Goal: Answer question/provide support

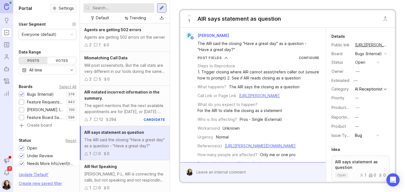
click at [262, 98] on link "[URL][PERSON_NAME]" at bounding box center [259, 95] width 41 height 5
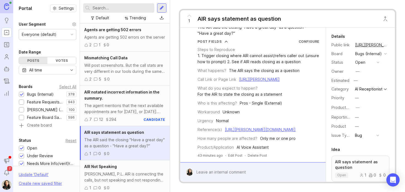
click at [251, 77] on link "https://agent.smith.ai/agent/call/CA42e68561bf0e9f5e381dd9b44cc6f4c1/" at bounding box center [259, 79] width 41 height 5
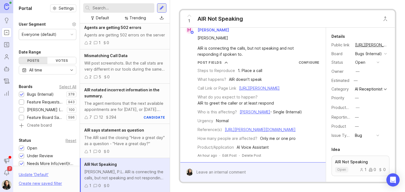
scroll to position [17, 0]
click at [239, 86] on link "https://agent.smith.ai/agent/call/CAaddeff11ab9ba187116f4a58547a6a74/" at bounding box center [259, 88] width 41 height 5
click at [250, 132] on link "https://smith.freshdesk.com/a/tickets/1417827" at bounding box center [260, 129] width 71 height 5
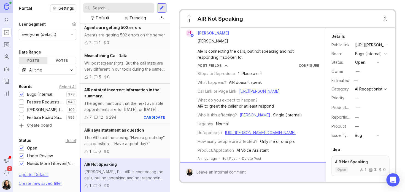
scroll to position [0, 0]
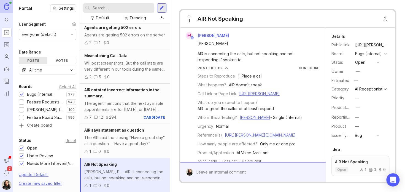
click at [239, 96] on link "https://agent.smith.ai/agent/call/CAaddeff11ab9ba187116f4a58547a6a74/" at bounding box center [259, 93] width 41 height 5
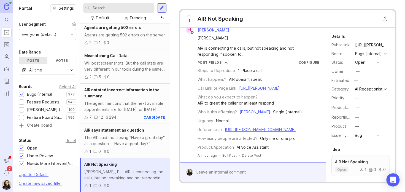
click at [216, 167] on div at bounding box center [257, 172] width 128 height 10
click at [210, 170] on div at bounding box center [257, 172] width 128 height 10
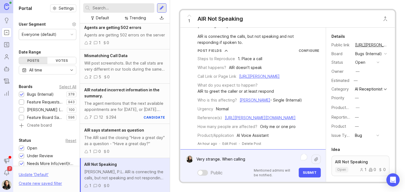
click at [239, 79] on link "https://agent.smith.ai/agent/call/CAaddeff11ab9ba187116f4a58547a6a74/" at bounding box center [259, 76] width 41 height 5
click at [257, 160] on textarea "Very strange. When calling" at bounding box center [252, 159] width 119 height 10
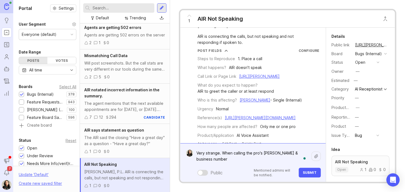
click at [264, 153] on textarea "Very strange. When calling the pro's smith & business number" at bounding box center [252, 156] width 119 height 17
drag, startPoint x: 227, startPoint y: 160, endPoint x: 233, endPoint y: 154, distance: 9.0
click at [233, 154] on textarea "Very strange. When calling the pro's Smith & business number" at bounding box center [252, 156] width 119 height 17
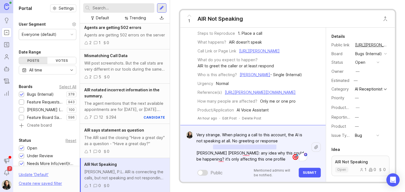
scroll to position [55, 0]
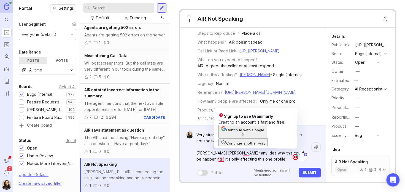
click at [266, 167] on div "Very strange. When placing a call to this account, the AI is not speaking at al…" at bounding box center [257, 154] width 128 height 48
click at [224, 161] on textarea "Very strange. When placing a call to this account, the AI is not speaking at al…" at bounding box center [252, 147] width 119 height 35
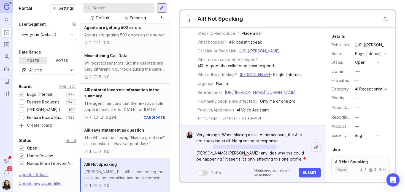
type textarea "Very strange. When placing a call to this account, the AI is not speaking at al…"
click at [307, 174] on span "Submit" at bounding box center [310, 172] width 14 height 4
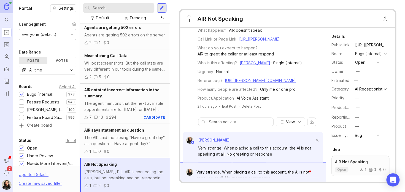
click at [373, 66] on button "open" at bounding box center [368, 62] width 28 height 7
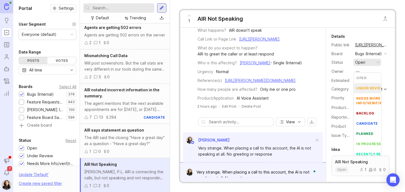
click at [365, 85] on review "under review" at bounding box center [368, 88] width 28 height 10
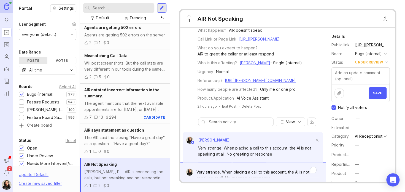
click at [333, 110] on input "Notify all voters" at bounding box center [334, 107] width 4 height 4
checkbox input "false"
click at [376, 95] on span "Save" at bounding box center [377, 93] width 9 height 4
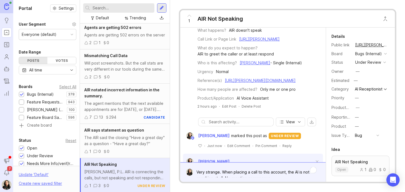
click at [8, 170] on span "7" at bounding box center [9, 168] width 5 height 5
click at [3, 174] on button "Notifications" at bounding box center [7, 173] width 10 height 10
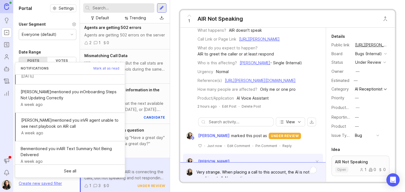
scroll to position [139, 0]
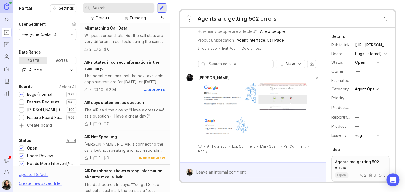
scroll to position [181, 0]
click at [206, 169] on div at bounding box center [257, 172] width 128 height 10
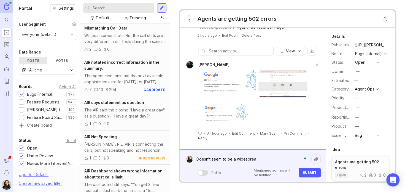
type textarea "Doesn't seem to be a widespread"
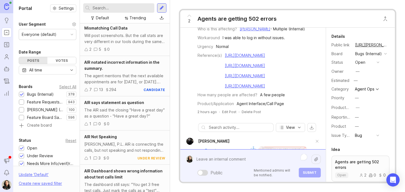
scroll to position [87, 0]
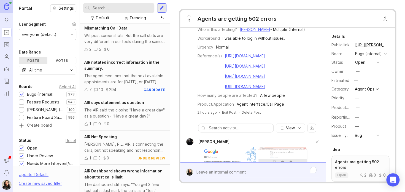
click at [233, 58] on link "https://smithai.slack.com/archives/C3SP25V9B/p1758207570166429" at bounding box center [245, 55] width 40 height 5
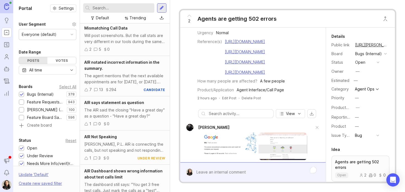
scroll to position [181, 0]
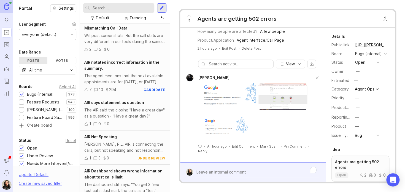
click at [219, 178] on form at bounding box center [253, 172] width 146 height 20
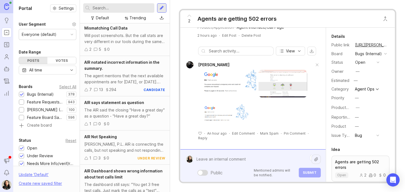
click at [209, 171] on div "Public Mentioned admins will be notified. Submit" at bounding box center [257, 165] width 128 height 23
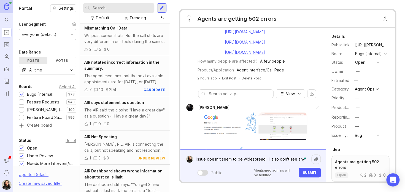
scroll to position [194, 0]
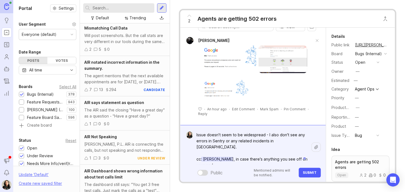
drag, startPoint x: 213, startPoint y: 160, endPoint x: 250, endPoint y: 151, distance: 38.0
click at [250, 151] on textarea "Issue doesn't seem to be widespread - I also don't see any errors in Sentry or …" at bounding box center [252, 147] width 119 height 35
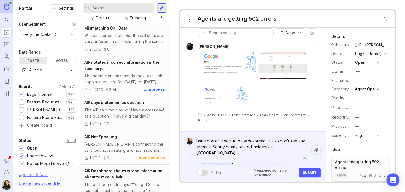
type textarea "Issue doesn't seem to be widespread - I also don't see any errors in Sentry or …"
click at [308, 172] on span "Submit" at bounding box center [310, 172] width 14 height 4
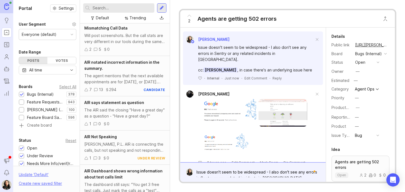
click at [377, 66] on button "open" at bounding box center [368, 62] width 28 height 7
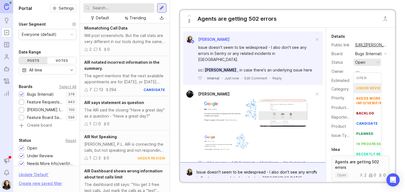
click at [367, 85] on review "under review" at bounding box center [368, 88] width 28 height 10
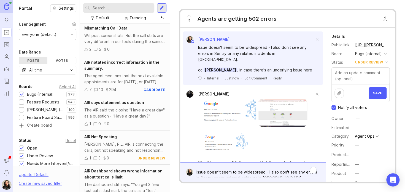
click at [334, 110] on input "Notify all voters" at bounding box center [334, 107] width 4 height 4
checkbox input "false"
click at [376, 95] on span "Save" at bounding box center [377, 93] width 9 height 4
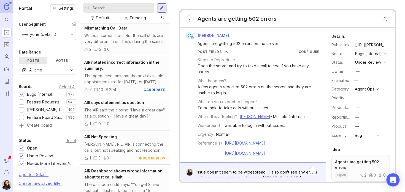
scroll to position [0, 0]
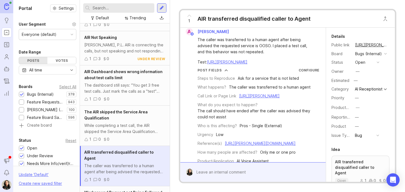
scroll to position [42, 0]
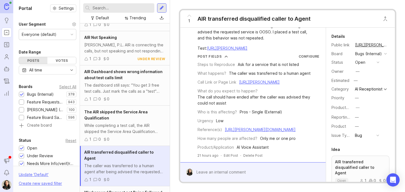
click at [307, 166] on form at bounding box center [253, 172] width 146 height 20
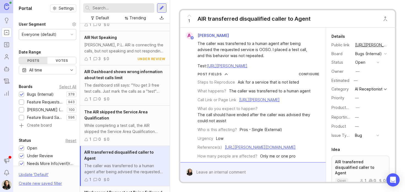
click at [248, 68] on link "https://agent.smith.ai/agent/call/CAf45a0e6a4f19d9fab494fdbe87b2a5eb/" at bounding box center [227, 65] width 41 height 5
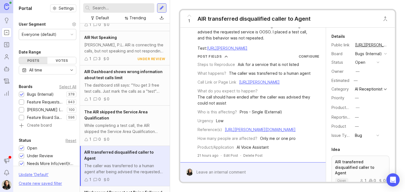
click at [204, 172] on div at bounding box center [257, 172] width 128 height 10
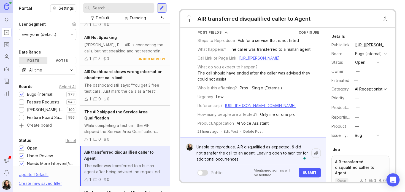
type textarea "Unable to reproduce. AIR disqualified as expected, & did not transfer the call …"
click at [310, 173] on span "Submit" at bounding box center [310, 172] width 14 height 4
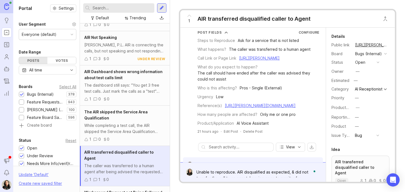
click at [367, 66] on button "open" at bounding box center [368, 62] width 28 height 7
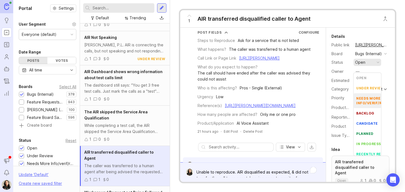
click at [359, 98] on div "needs more info/verif/repro" at bounding box center [374, 100] width 35 height 9
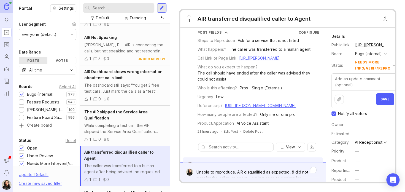
click at [333, 116] on input "Notify all voters" at bounding box center [334, 113] width 4 height 4
checkbox input "false"
click at [363, 89] on textarea at bounding box center [364, 82] width 65 height 17
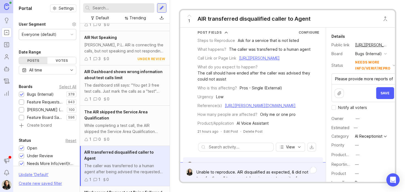
scroll to position [0, 1]
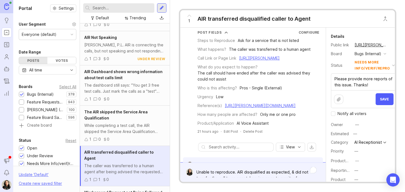
type textarea "Please provide more reports of this issue. Thanks!"
click at [381, 101] on span "Save" at bounding box center [384, 99] width 9 height 4
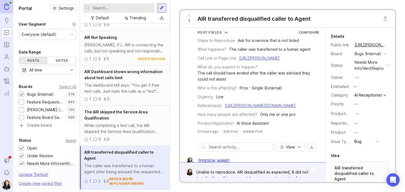
click at [7, 45] on icon "Roadmaps" at bounding box center [7, 44] width 6 height 7
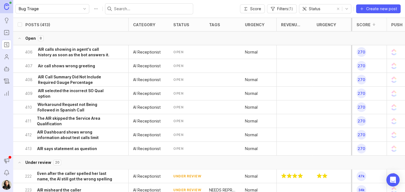
click at [59, 52] on h6 "AIR calls showing in agent's call history as soon as the bot answers it." at bounding box center [75, 52] width 75 height 11
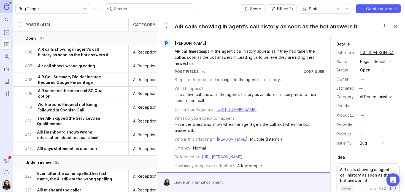
click at [57, 151] on h6 "AIR says statement as question" at bounding box center [67, 149] width 60 height 6
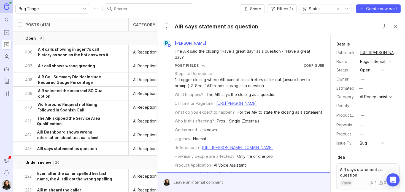
click at [76, 148] on h6 "AIR says statement as question" at bounding box center [67, 149] width 60 height 6
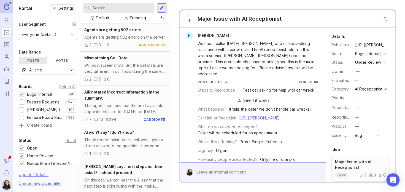
click at [390, 46] on button "copy icon" at bounding box center [394, 45] width 8 height 8
click at [366, 45] on link "[URL][PERSON_NAME]" at bounding box center [372, 44] width 36 height 7
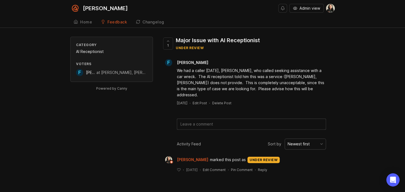
click at [113, 23] on div "Feedback" at bounding box center [118, 22] width 20 height 4
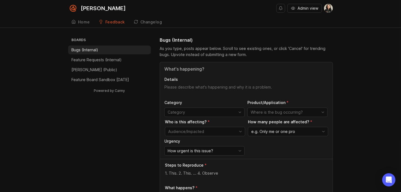
click at [92, 68] on p "[PERSON_NAME] (Public)" at bounding box center [94, 70] width 46 height 6
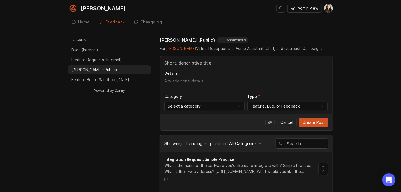
click at [80, 21] on div "Home" at bounding box center [84, 22] width 12 height 4
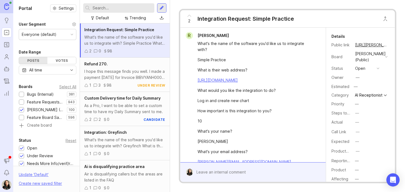
click at [138, 18] on div "Trending" at bounding box center [138, 18] width 17 height 6
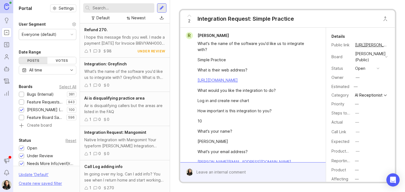
click at [118, 37] on div "I hope this message finds you well. I made a payment yesterday for Invoice BIBV…" at bounding box center [124, 40] width 81 height 12
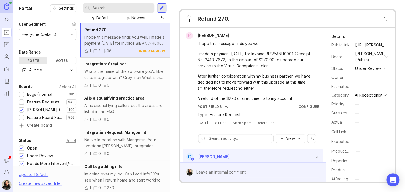
click at [124, 79] on div "What's the name of the software you'd like us to integrate with? Greyfinch What…" at bounding box center [124, 74] width 81 height 12
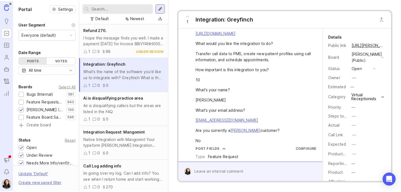
scroll to position [62, 0]
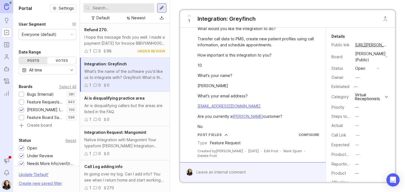
click at [117, 106] on div "Air is disqualifying callers but the areas are listed in the FAQ" at bounding box center [124, 109] width 81 height 12
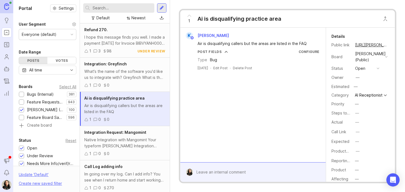
click at [200, 35] on span "Karla V" at bounding box center [213, 35] width 31 height 5
click at [373, 44] on link "https://feedback.smith.ai/feedback/p/ai-is-disqualifying-practice-area" at bounding box center [372, 44] width 36 height 7
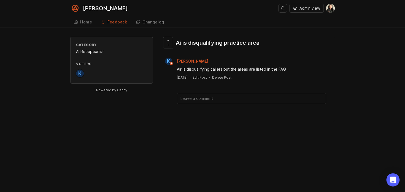
click at [116, 22] on div "Feedback" at bounding box center [118, 22] width 20 height 4
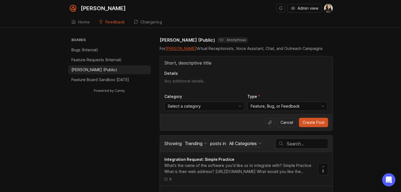
click at [284, 105] on span "Feature, Bug, or Feedback" at bounding box center [275, 106] width 49 height 6
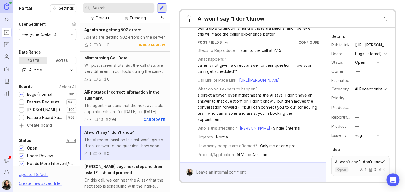
scroll to position [122, 0]
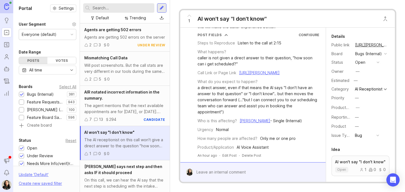
click at [267, 70] on link "[URL][PERSON_NAME]" at bounding box center [259, 72] width 41 height 5
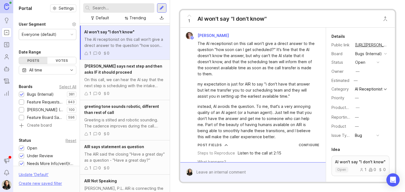
scroll to position [0, 0]
